Goal: Information Seeking & Learning: Find specific fact

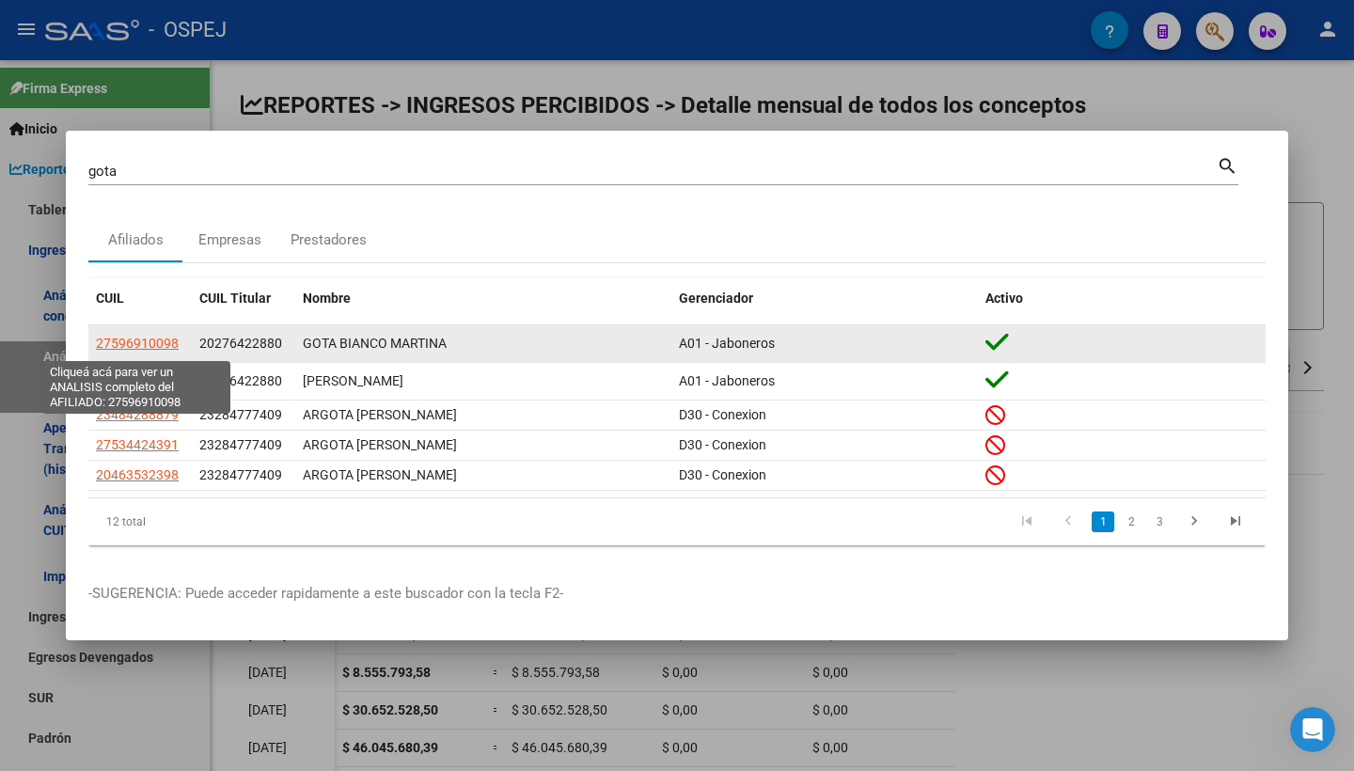
click at [172, 349] on span "27596910098" at bounding box center [137, 343] width 83 height 15
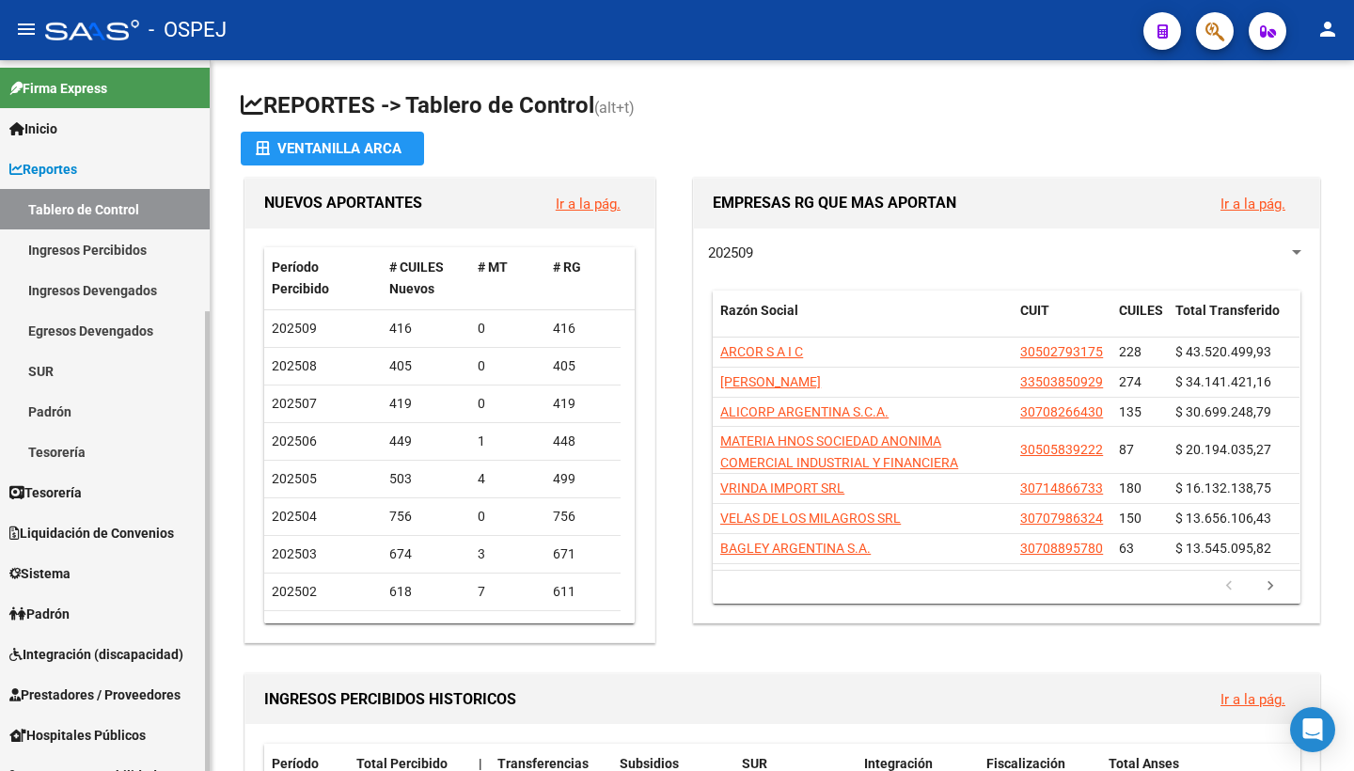
click at [78, 259] on link "Ingresos Percibidos" at bounding box center [105, 249] width 210 height 40
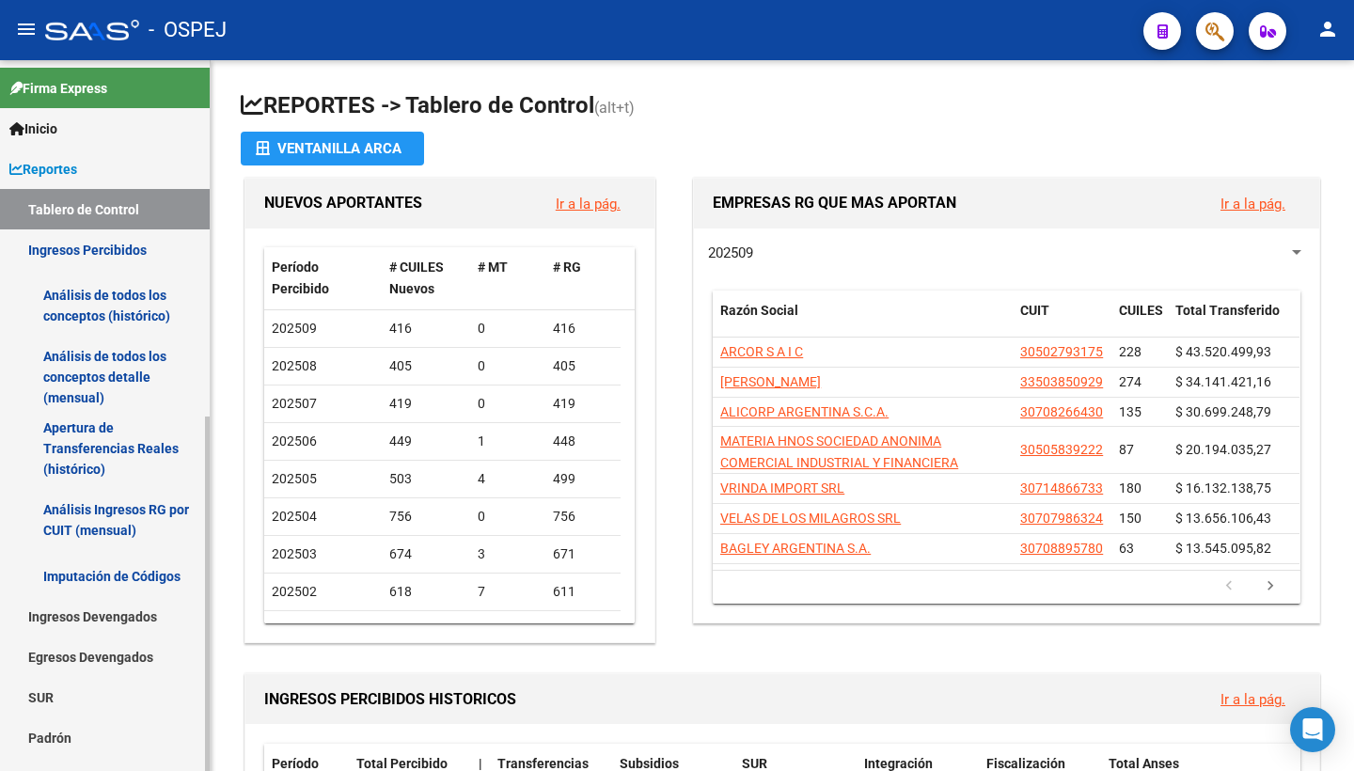
click at [100, 367] on link "Análisis de todos los conceptos detalle (mensual)" at bounding box center [105, 376] width 210 height 71
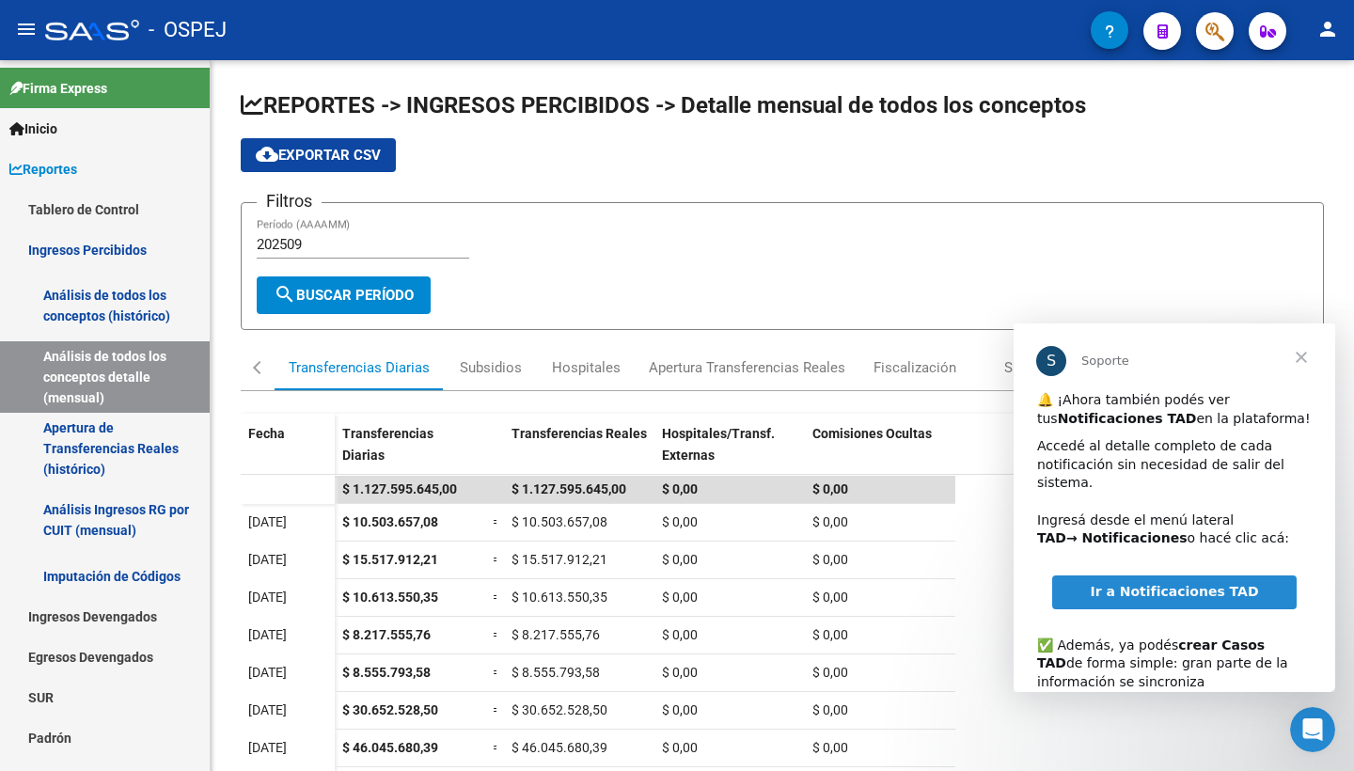
click at [1302, 358] on span "Cerrar" at bounding box center [1302, 358] width 68 height 68
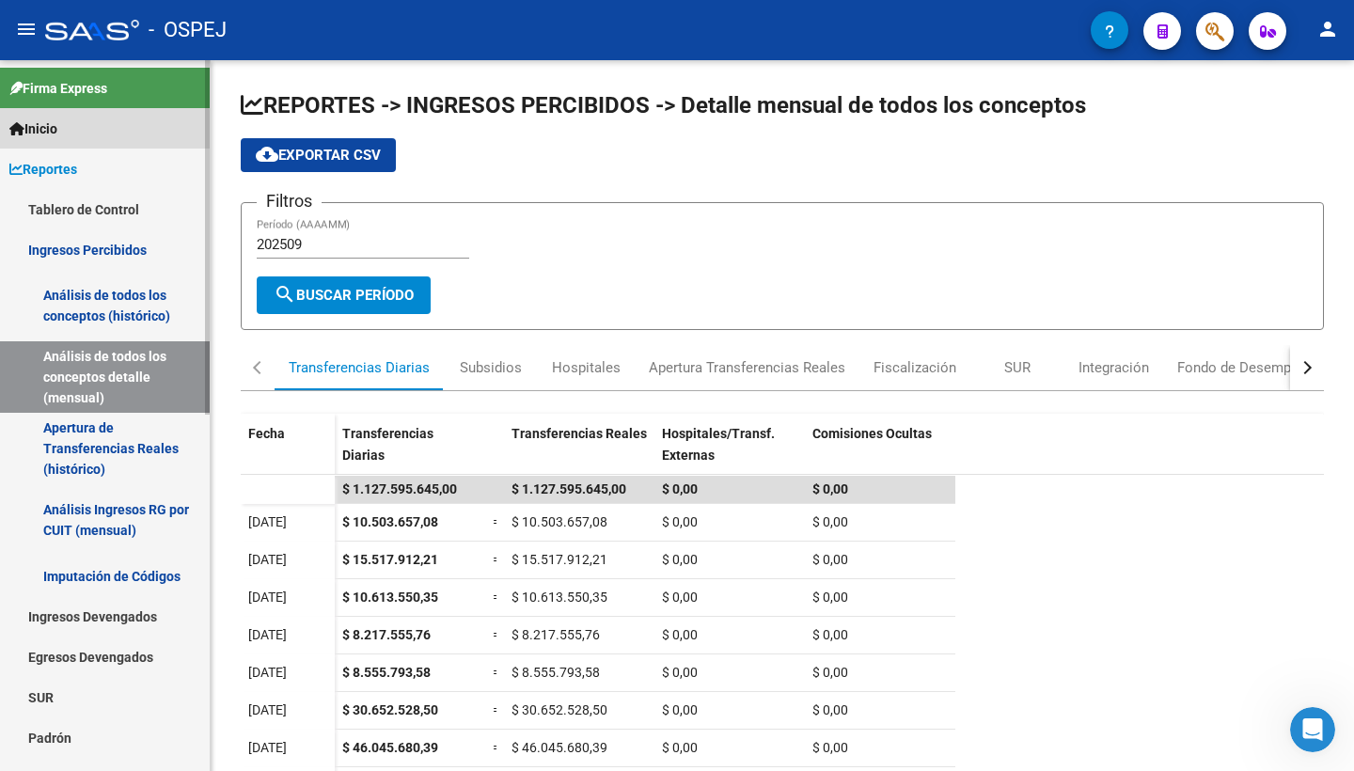
click at [56, 134] on span "Inicio" at bounding box center [33, 128] width 48 height 21
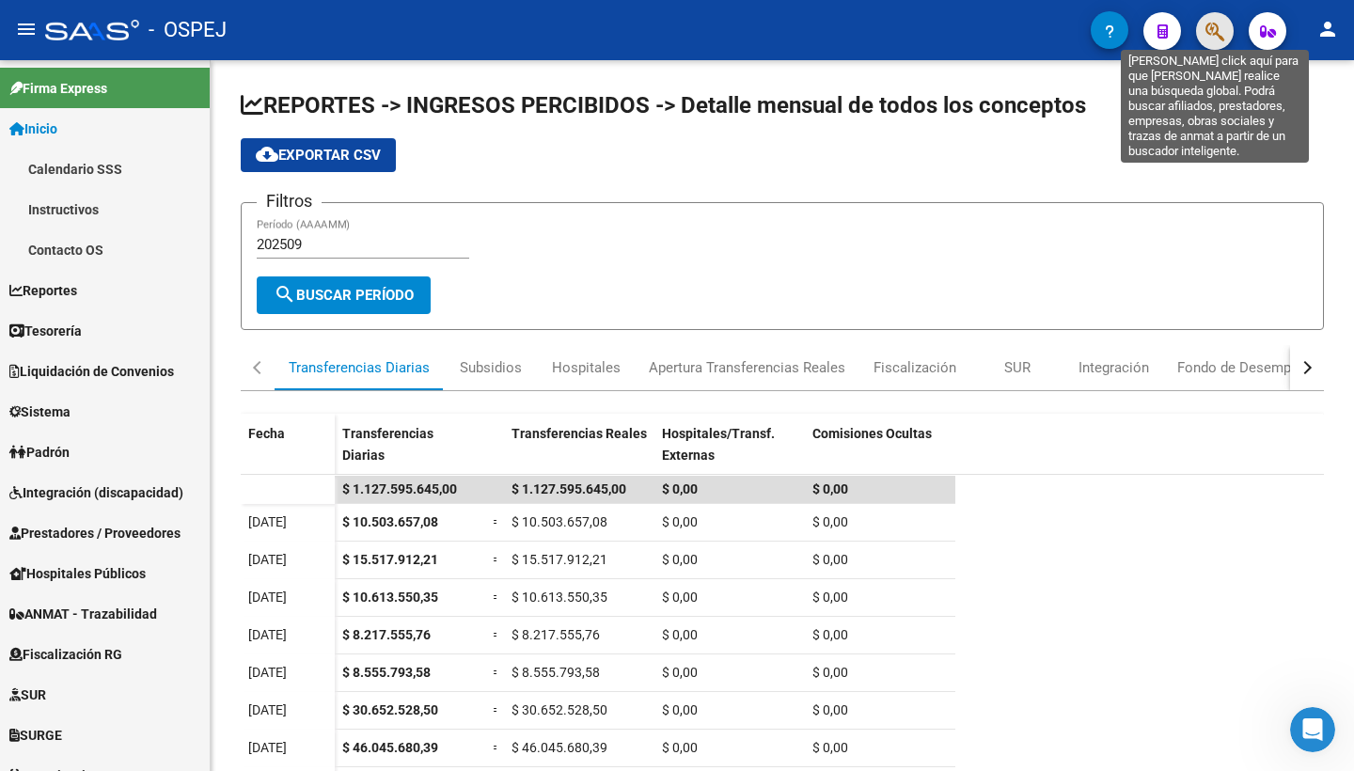
click at [1208, 31] on icon "button" at bounding box center [1215, 32] width 19 height 22
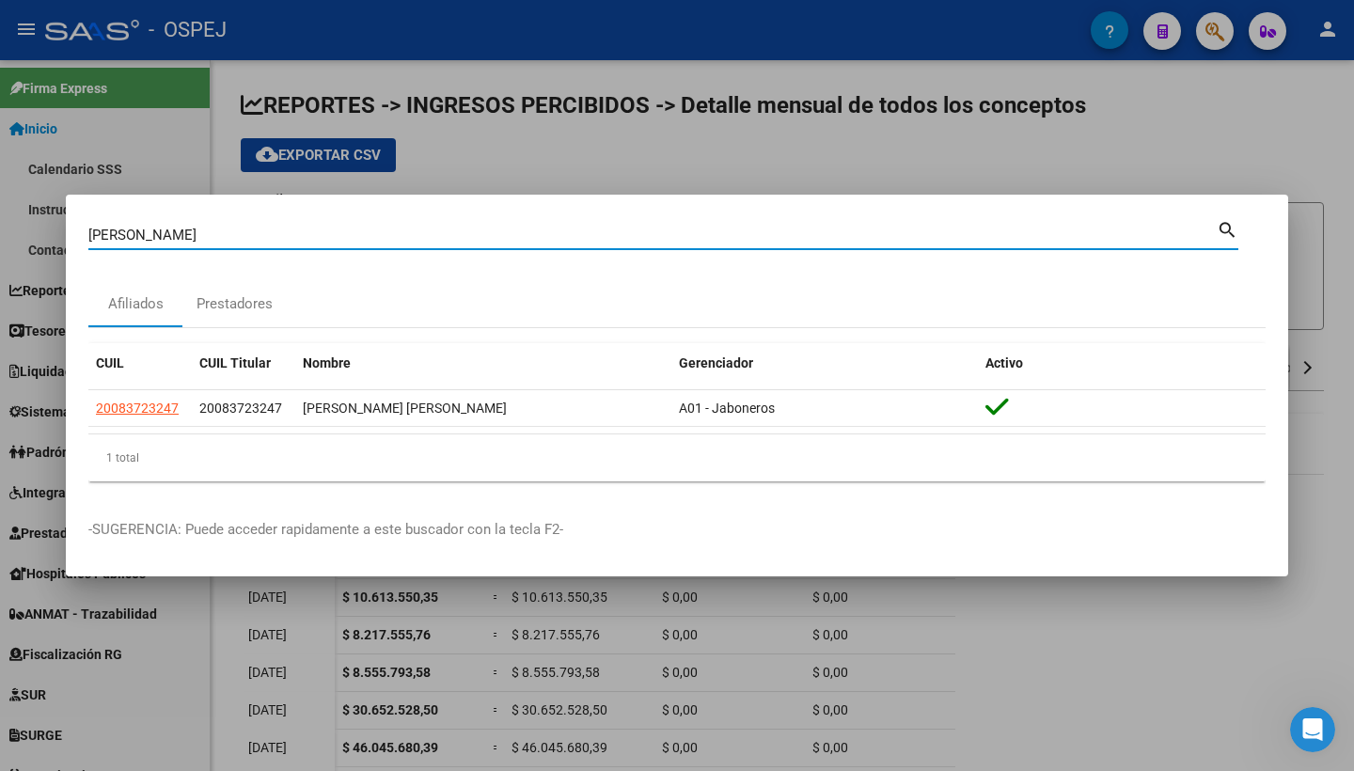
type input "Paoletti"
